Goal: Check status: Check status

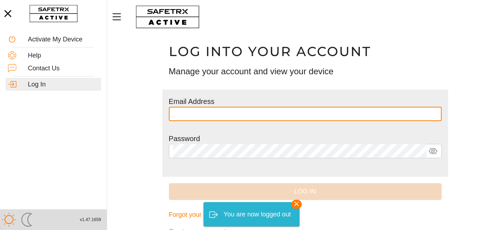
scroll to position [16, 0]
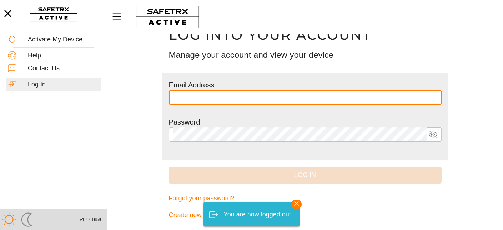
type input "**********"
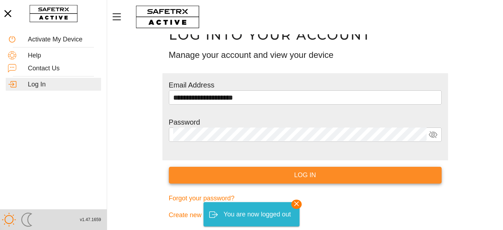
click at [313, 180] on span "Log In" at bounding box center [305, 175] width 261 height 11
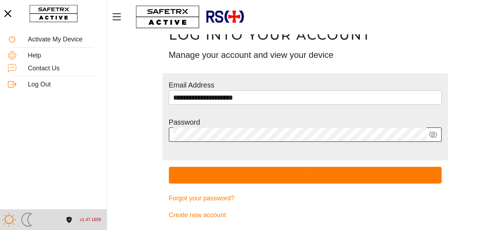
click at [434, 134] on icon at bounding box center [433, 134] width 9 height 9
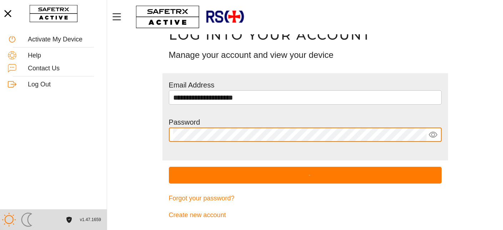
click at [434, 134] on icon at bounding box center [433, 135] width 4 height 4
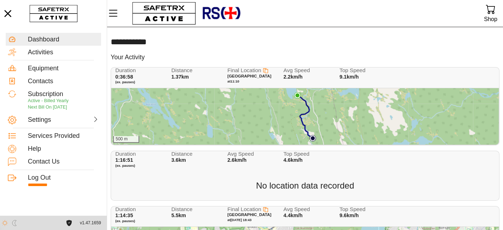
click at [273, 100] on div "500 m" at bounding box center [304, 116] width 387 height 56
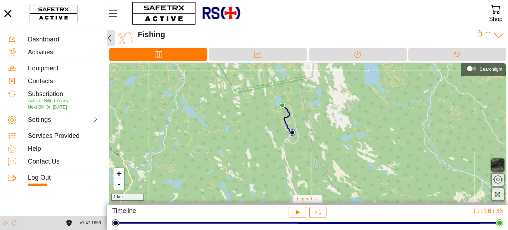
click at [110, 37] on icon "button" at bounding box center [109, 38] width 9 height 9
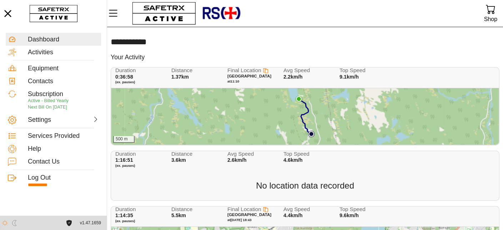
scroll to position [79, 0]
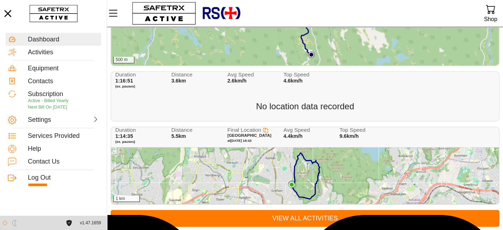
click at [311, 105] on span "No location data recorded" at bounding box center [305, 106] width 98 height 10
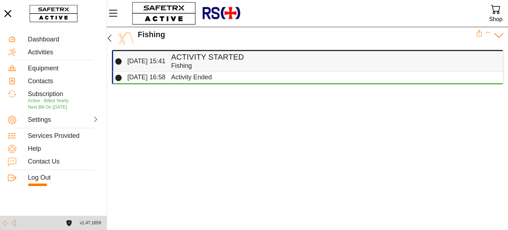
click at [197, 57] on h4 "Activity Started" at bounding box center [334, 56] width 326 height 9
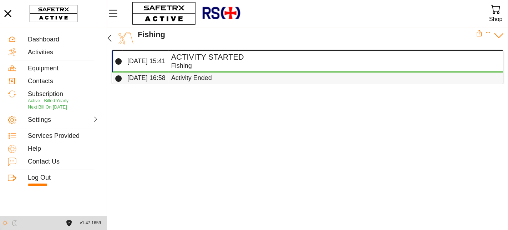
click at [198, 78] on div "Activity Ended" at bounding box center [334, 78] width 326 height 8
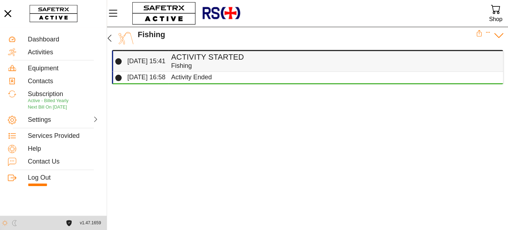
drag, startPoint x: 191, startPoint y: 59, endPoint x: 120, endPoint y: 65, distance: 70.6
click at [120, 65] on icon at bounding box center [118, 61] width 6 height 6
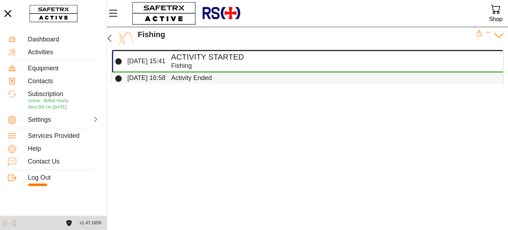
click at [181, 82] on div "Activity Ended" at bounding box center [334, 78] width 326 height 8
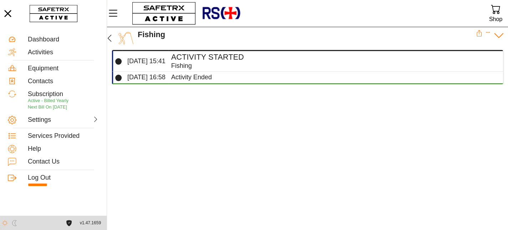
click at [125, 36] on img at bounding box center [126, 38] width 16 height 16
click at [109, 36] on icon "button" at bounding box center [109, 38] width 9 height 9
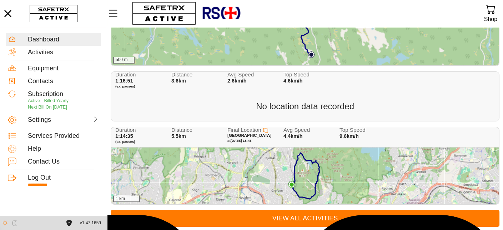
scroll to position [8, 0]
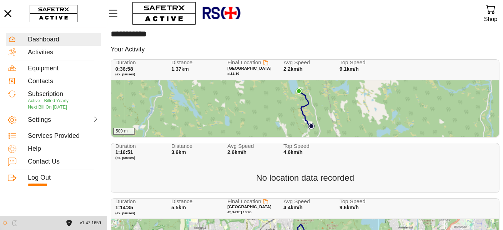
click at [123, 150] on span "1:16:51" at bounding box center [124, 152] width 18 height 6
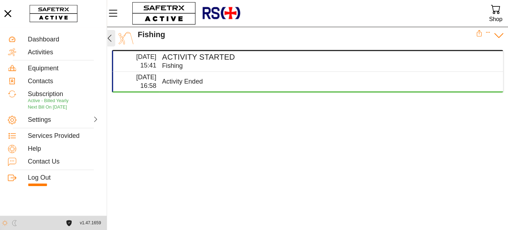
click at [107, 36] on icon "button" at bounding box center [109, 38] width 9 height 9
